Goal: Transaction & Acquisition: Subscribe to service/newsletter

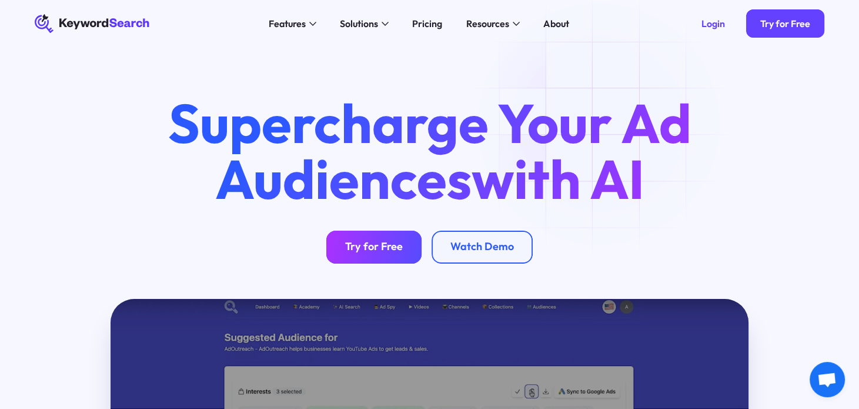
click at [377, 254] on link "Try for Free" at bounding box center [373, 246] width 95 height 33
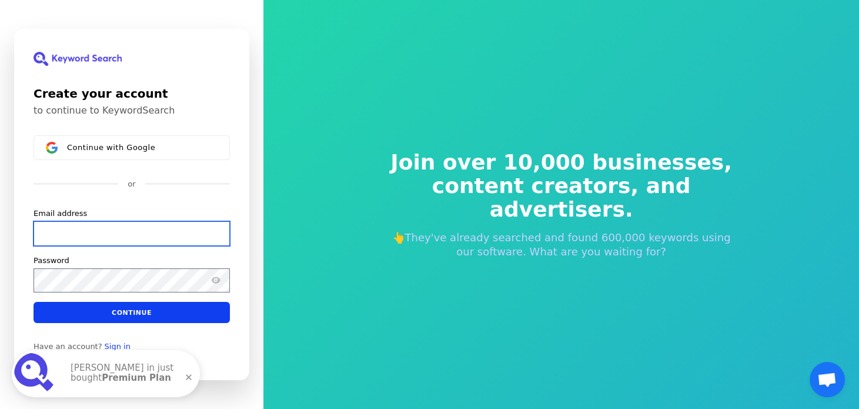
click at [179, 235] on input "Email address" at bounding box center [132, 233] width 196 height 25
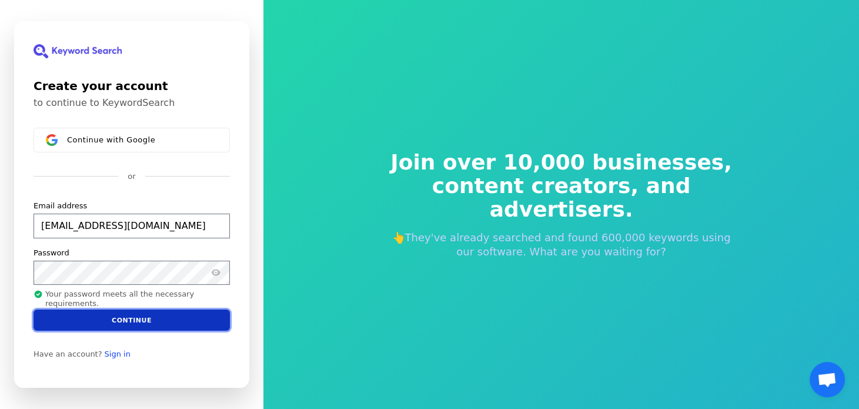
click at [183, 322] on button "Continue" at bounding box center [132, 319] width 196 height 21
type input "[EMAIL_ADDRESS][DOMAIN_NAME]"
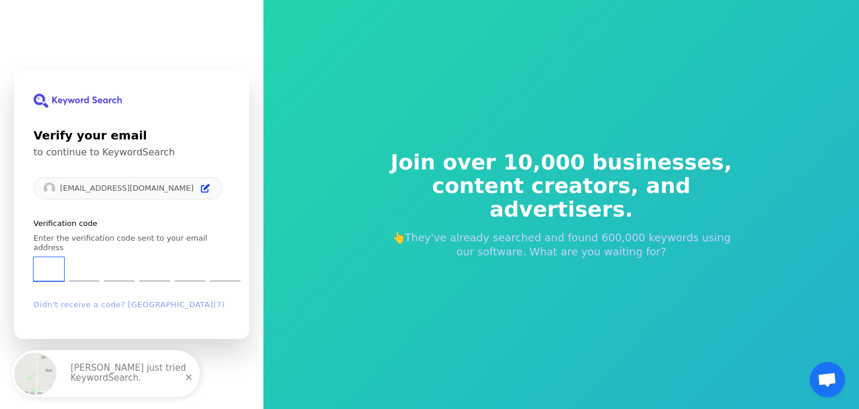
type input "5"
type input "8"
type input "5"
type input "7"
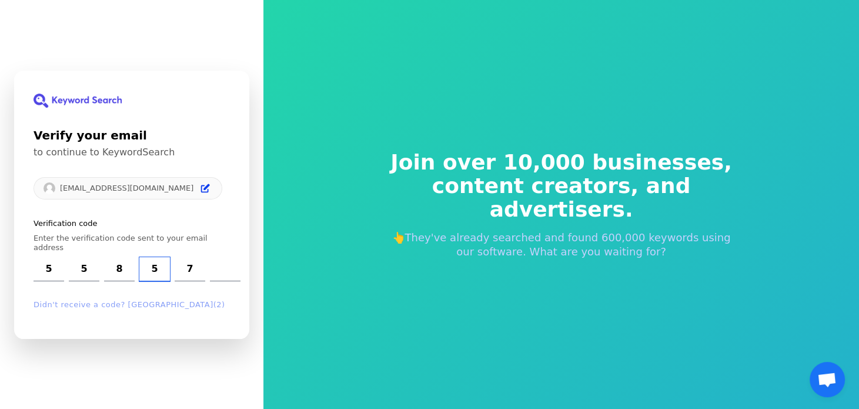
click at [160, 266] on input "5" at bounding box center [154, 269] width 31 height 24
click at [170, 264] on div "5 5 8 5 7" at bounding box center [137, 269] width 207 height 24
click at [160, 266] on input "5" at bounding box center [154, 269] width 31 height 24
type input "0"
type input "5"
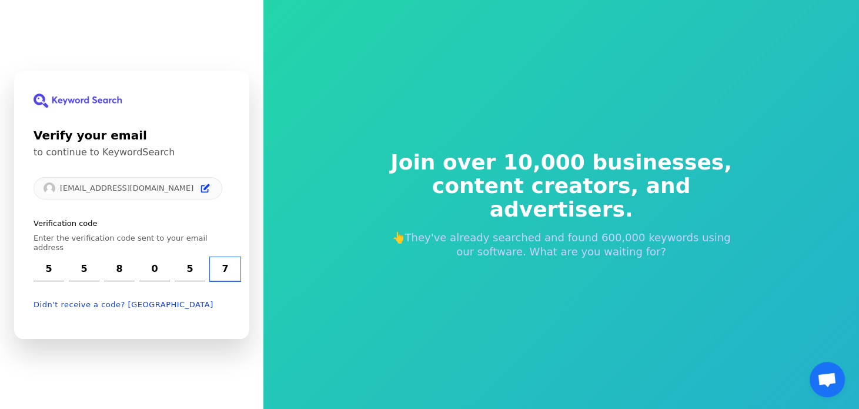
type input "7"
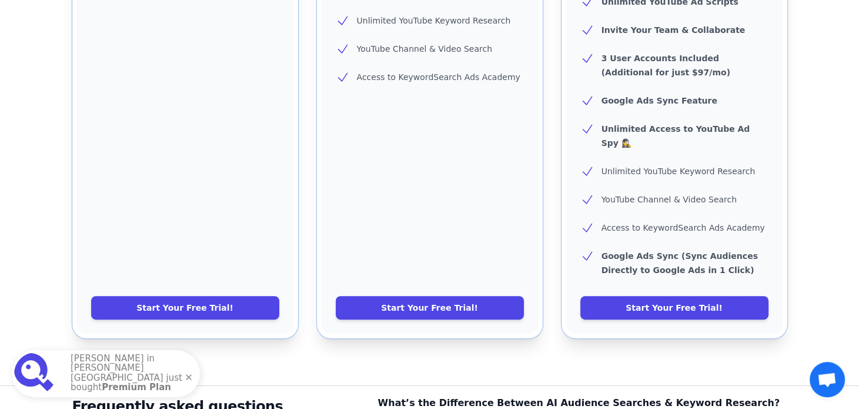
scroll to position [571, 0]
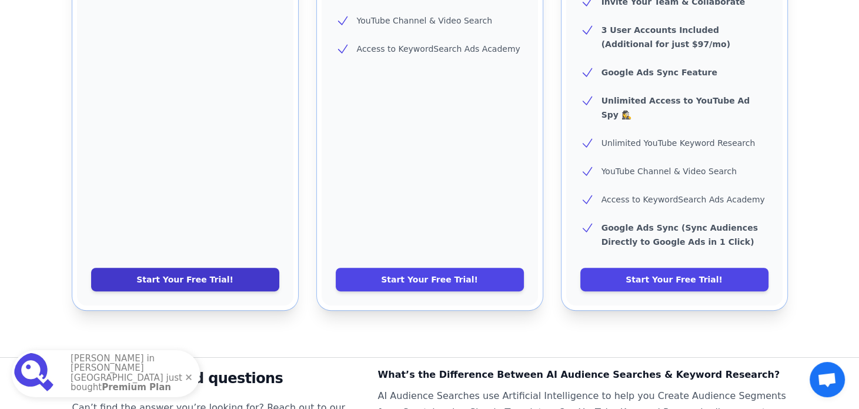
click at [221, 267] on link "Start Your Free Trial!" at bounding box center [185, 279] width 188 height 24
